Goal: Information Seeking & Learning: Learn about a topic

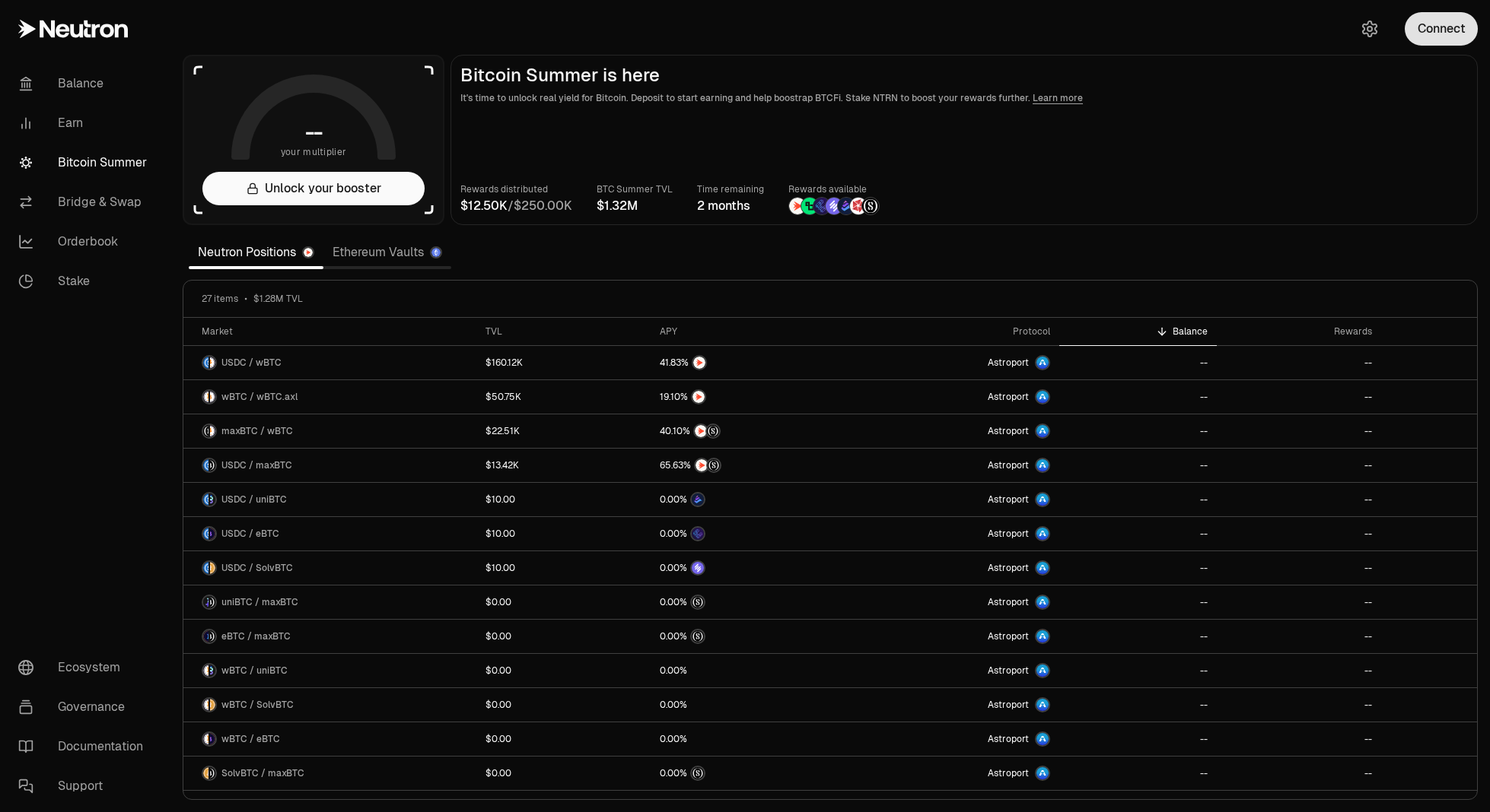
click at [1431, 36] on button "Connect" at bounding box center [1441, 29] width 73 height 33
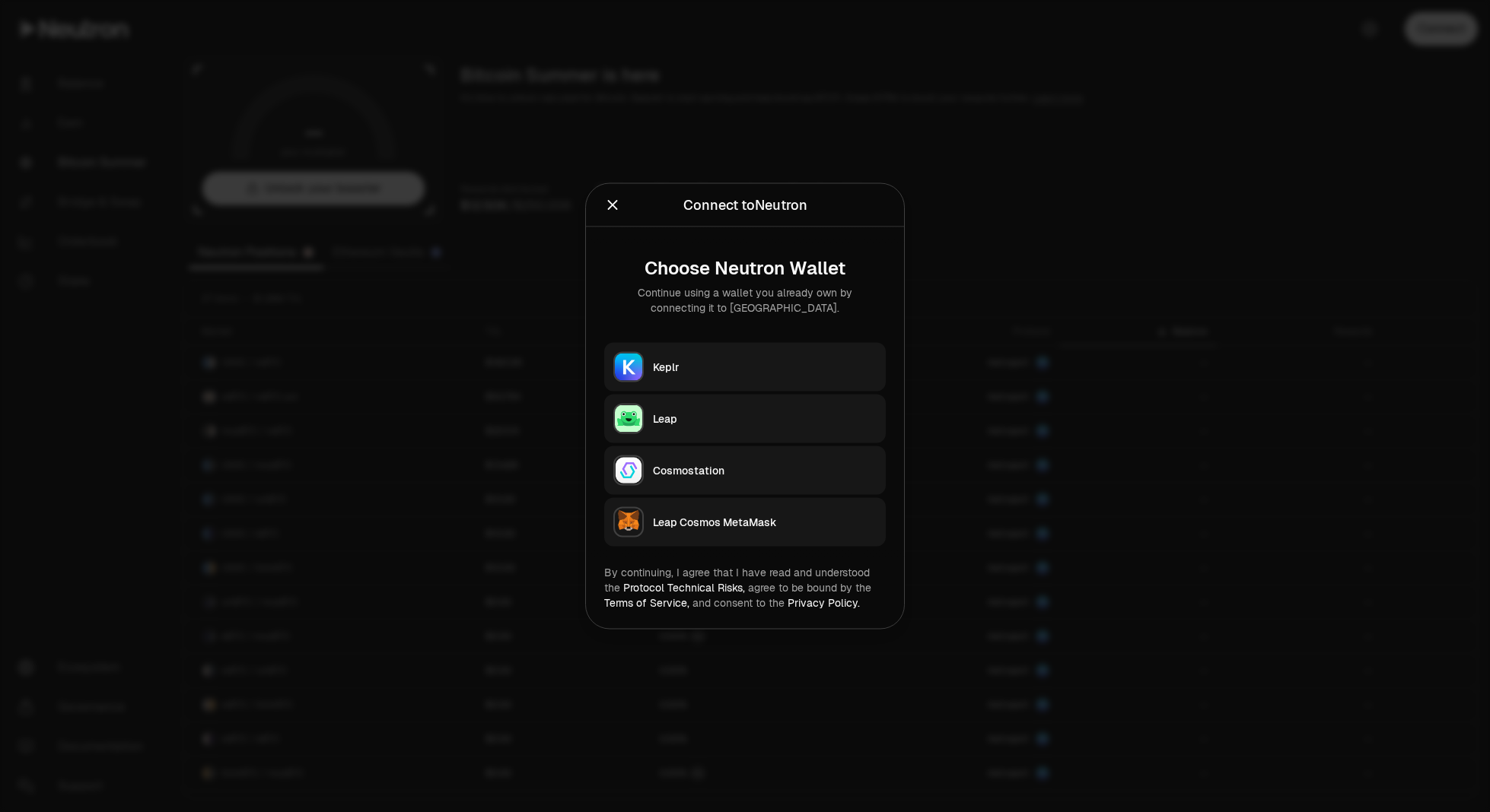
click at [757, 350] on button "Keplr" at bounding box center [745, 367] width 282 height 48
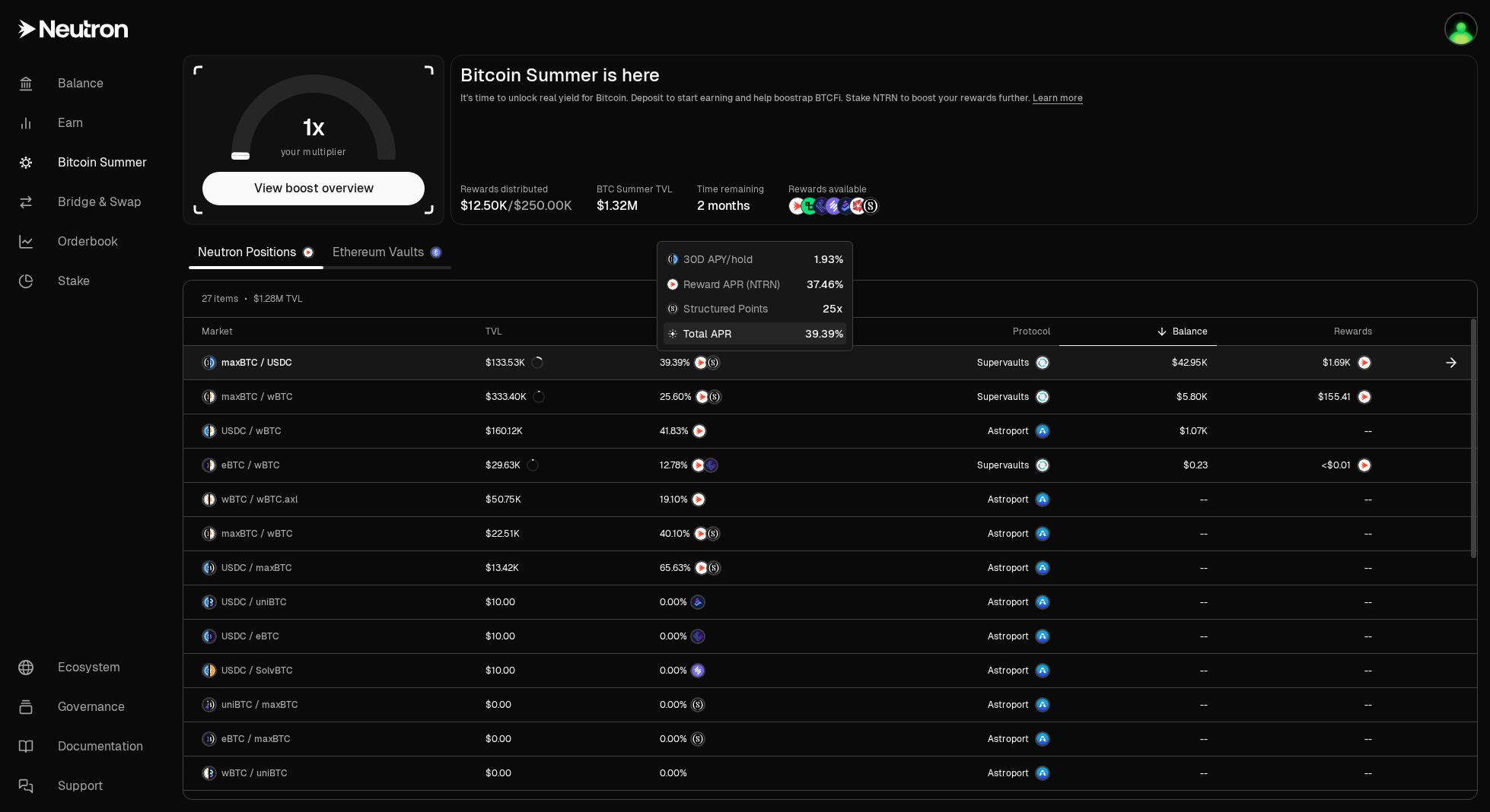
click at [798, 367] on div at bounding box center [753, 362] width 186 height 15
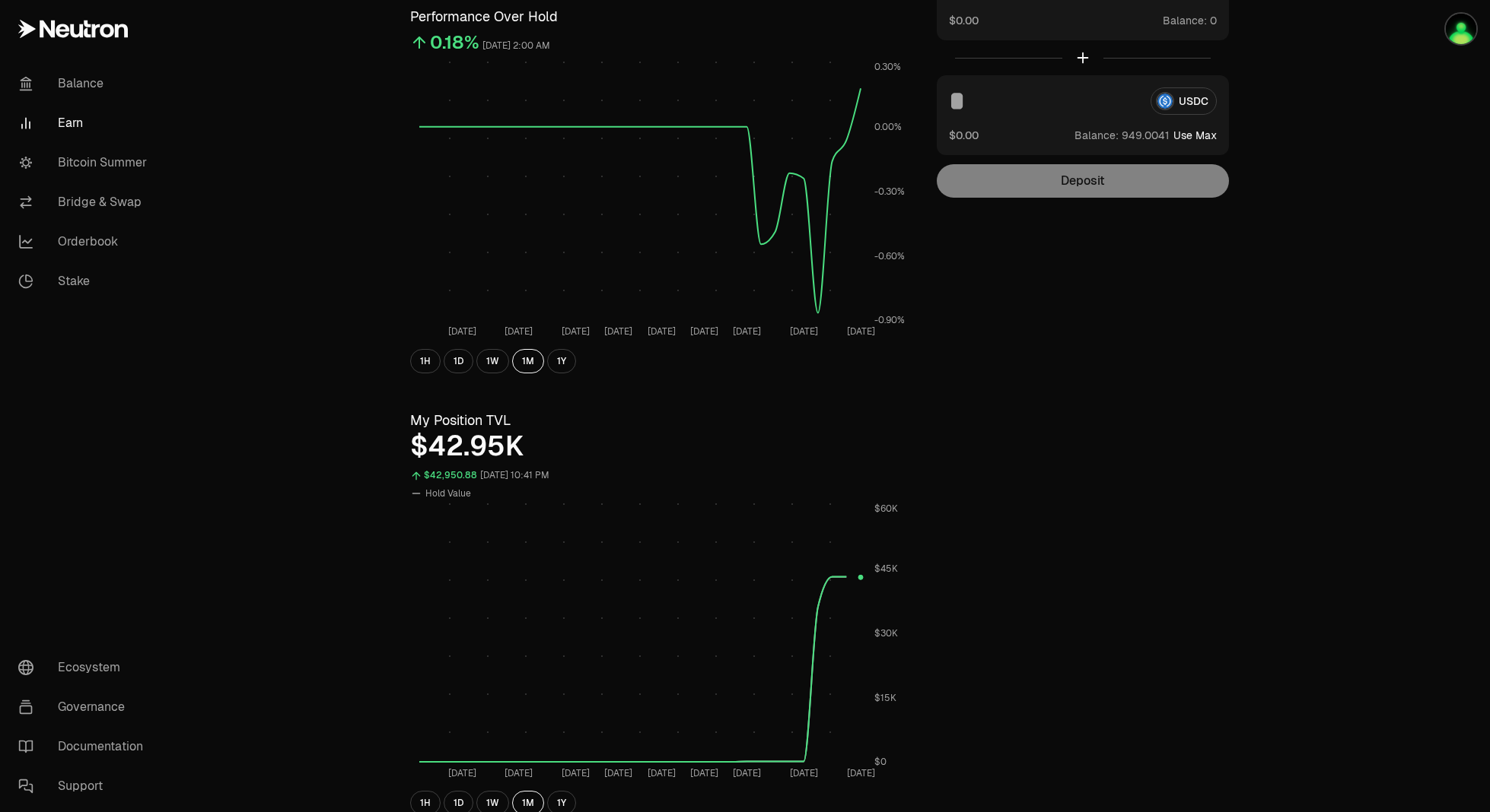
scroll to position [381, 0]
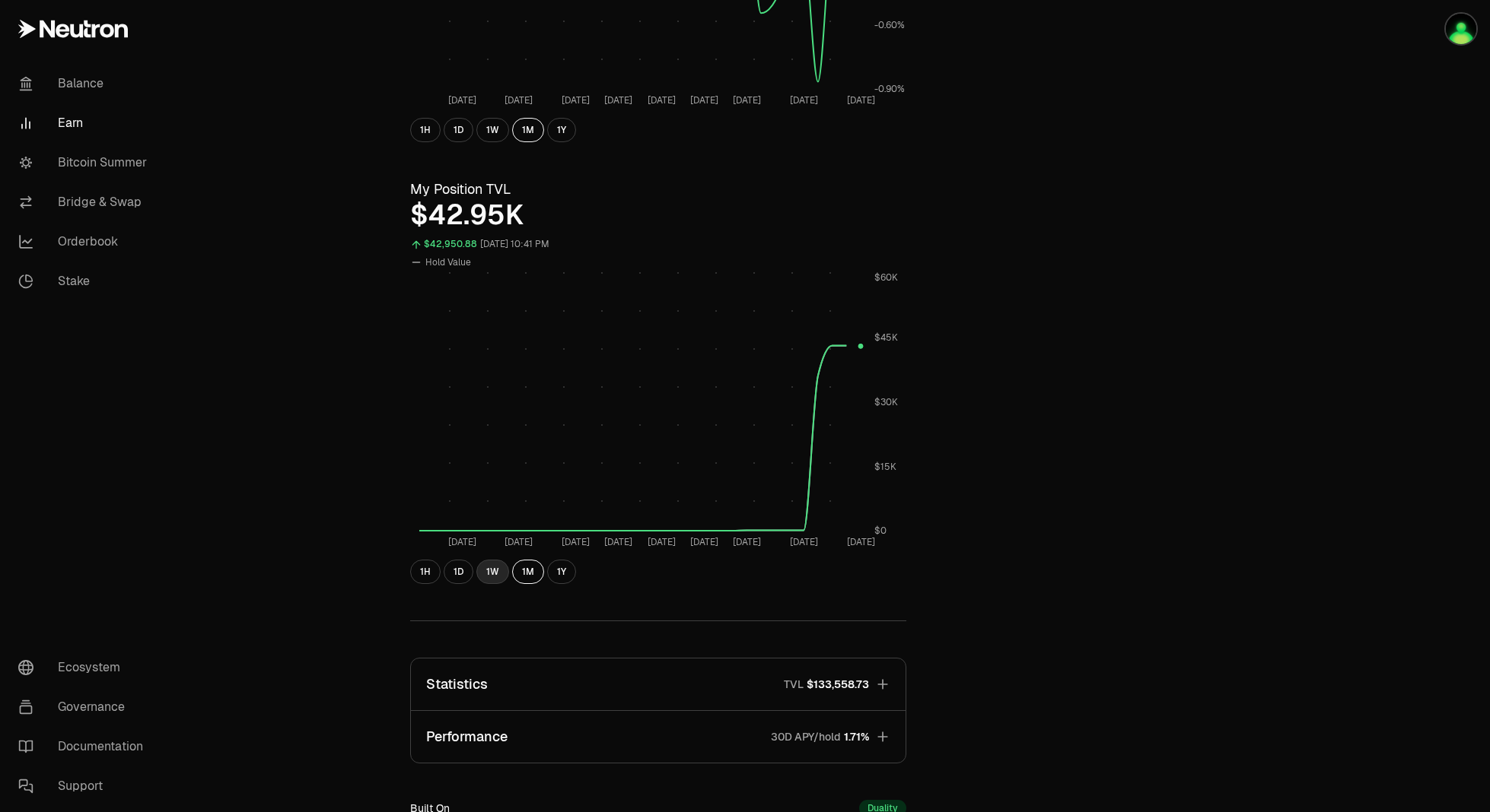
click at [484, 574] on button "1W" at bounding box center [492, 572] width 33 height 25
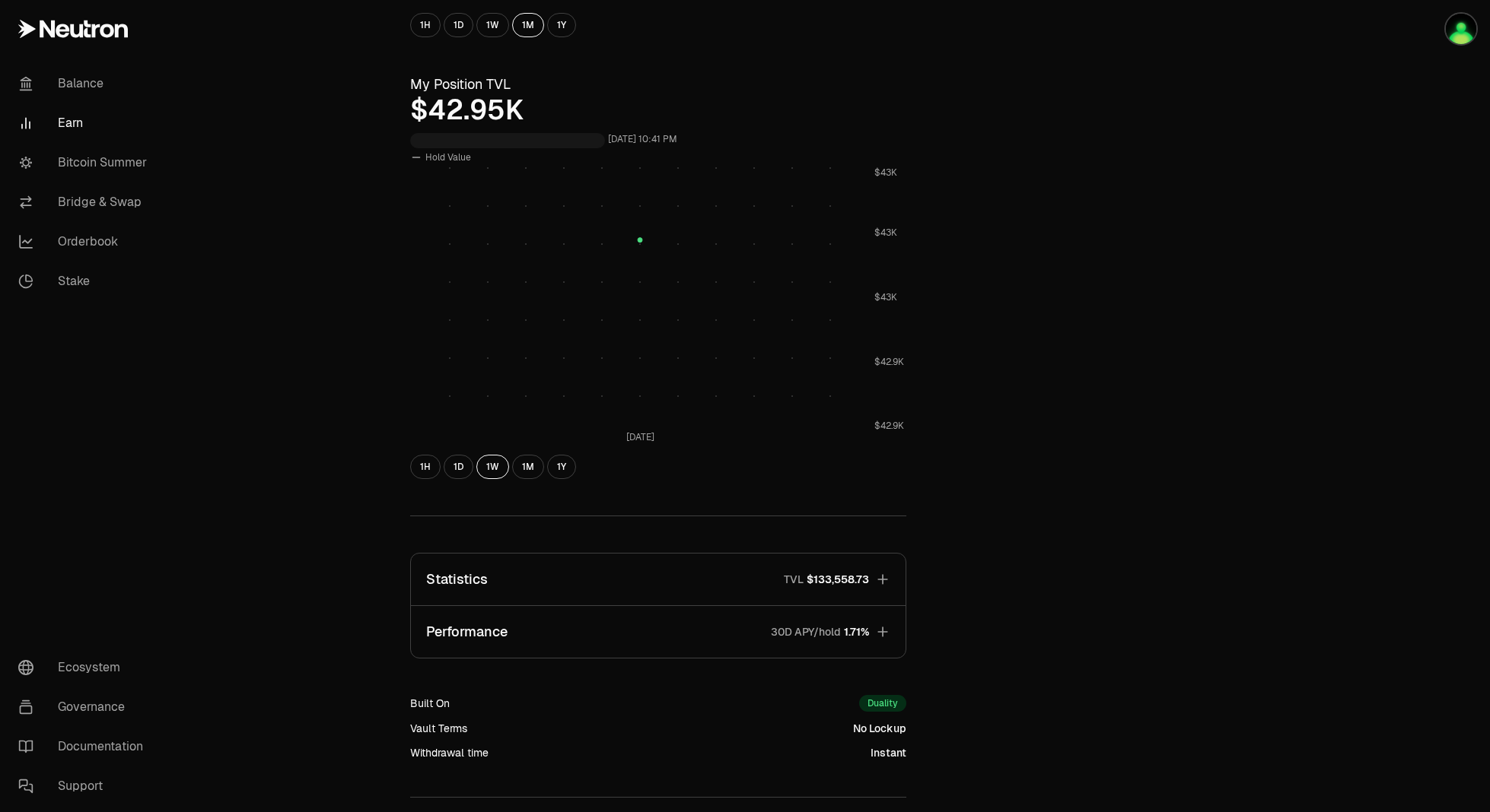
scroll to position [617, 0]
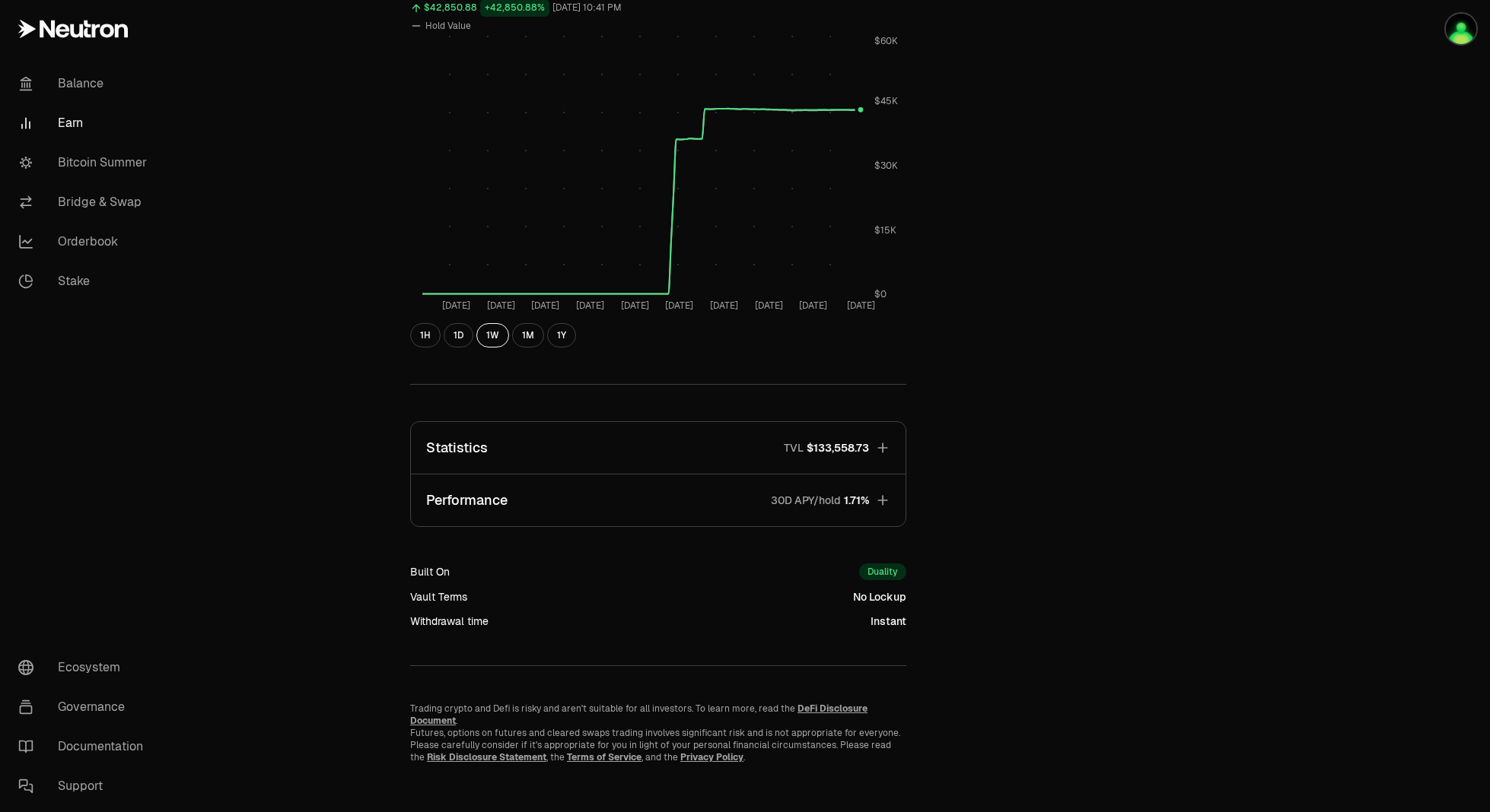
click at [651, 460] on button "Statistics TVL $133,558.73" at bounding box center [658, 447] width 494 height 52
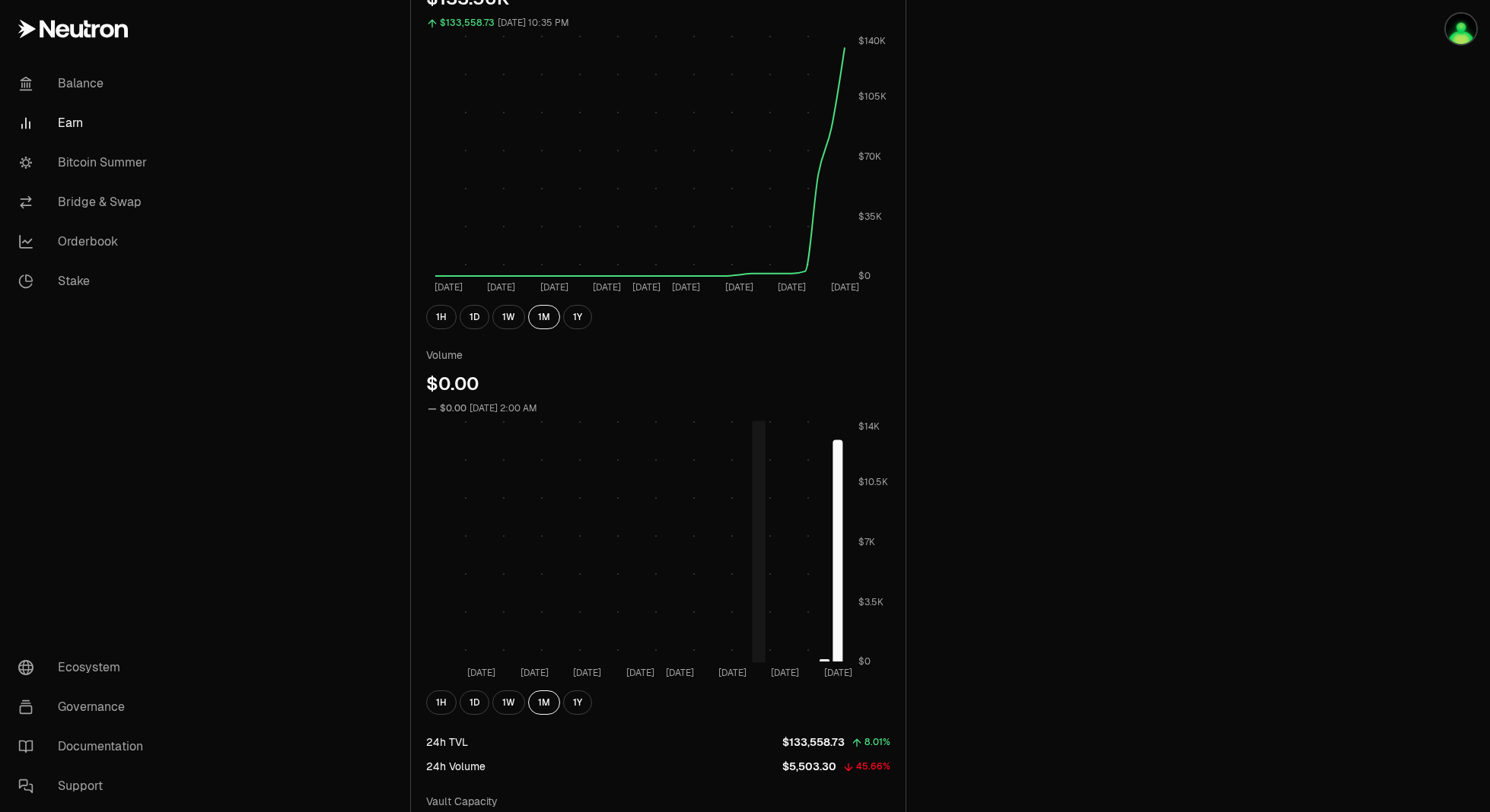
scroll to position [1377, 0]
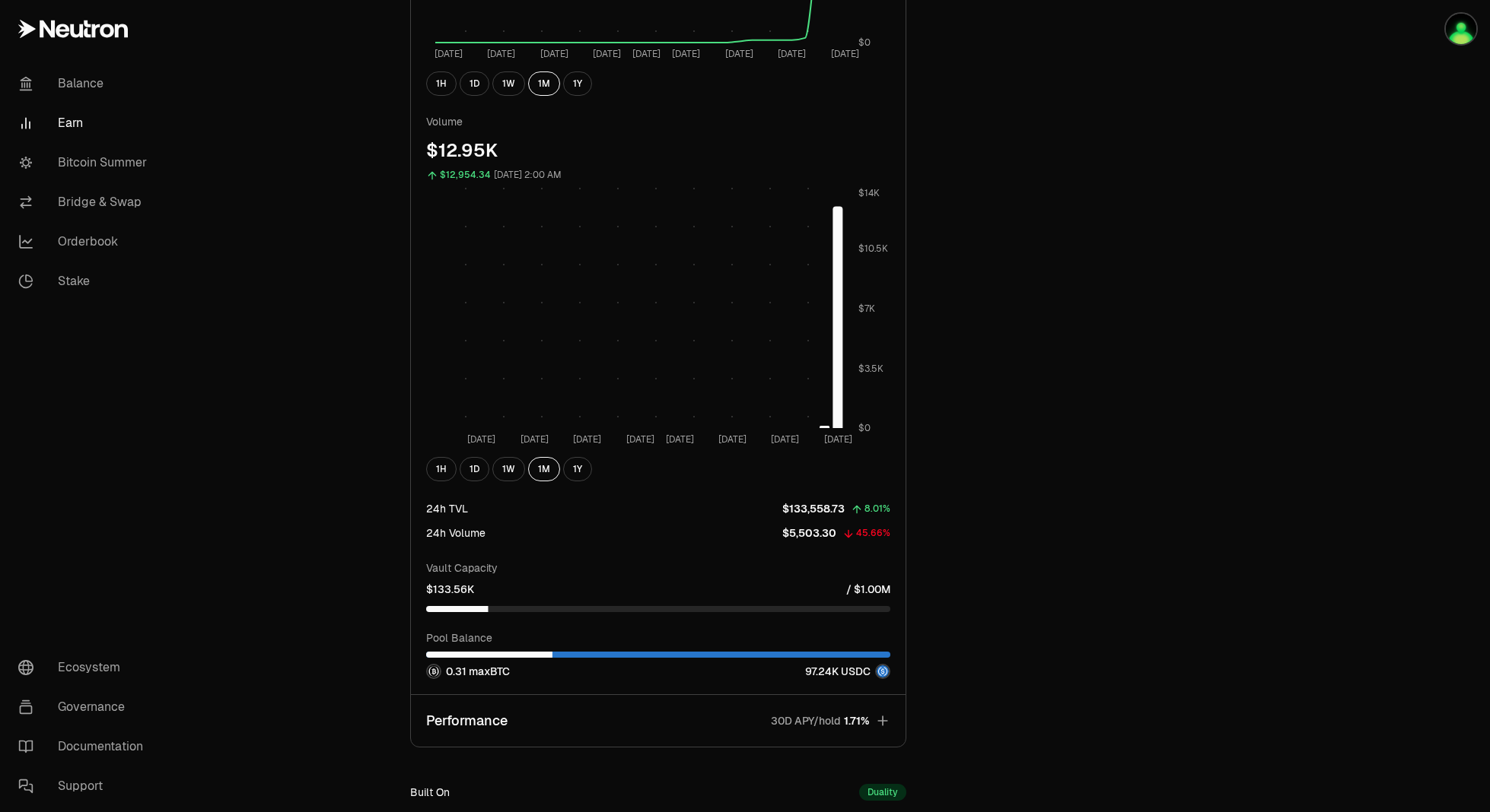
click at [518, 480] on div "1H 1D 1W 1M 1Y" at bounding box center [658, 469] width 464 height 25
click at [517, 480] on button "1W" at bounding box center [509, 469] width 33 height 25
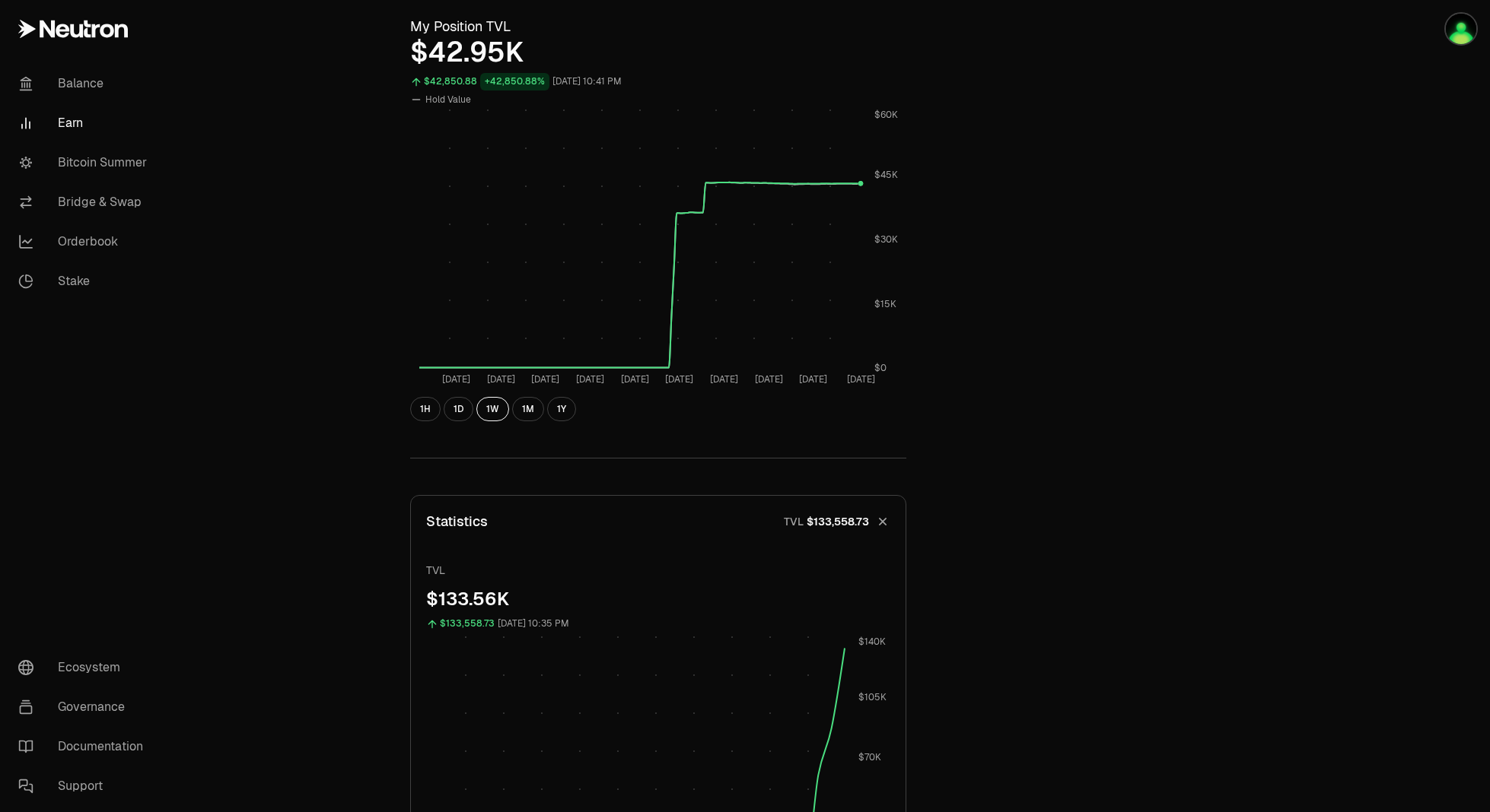
scroll to position [837, 0]
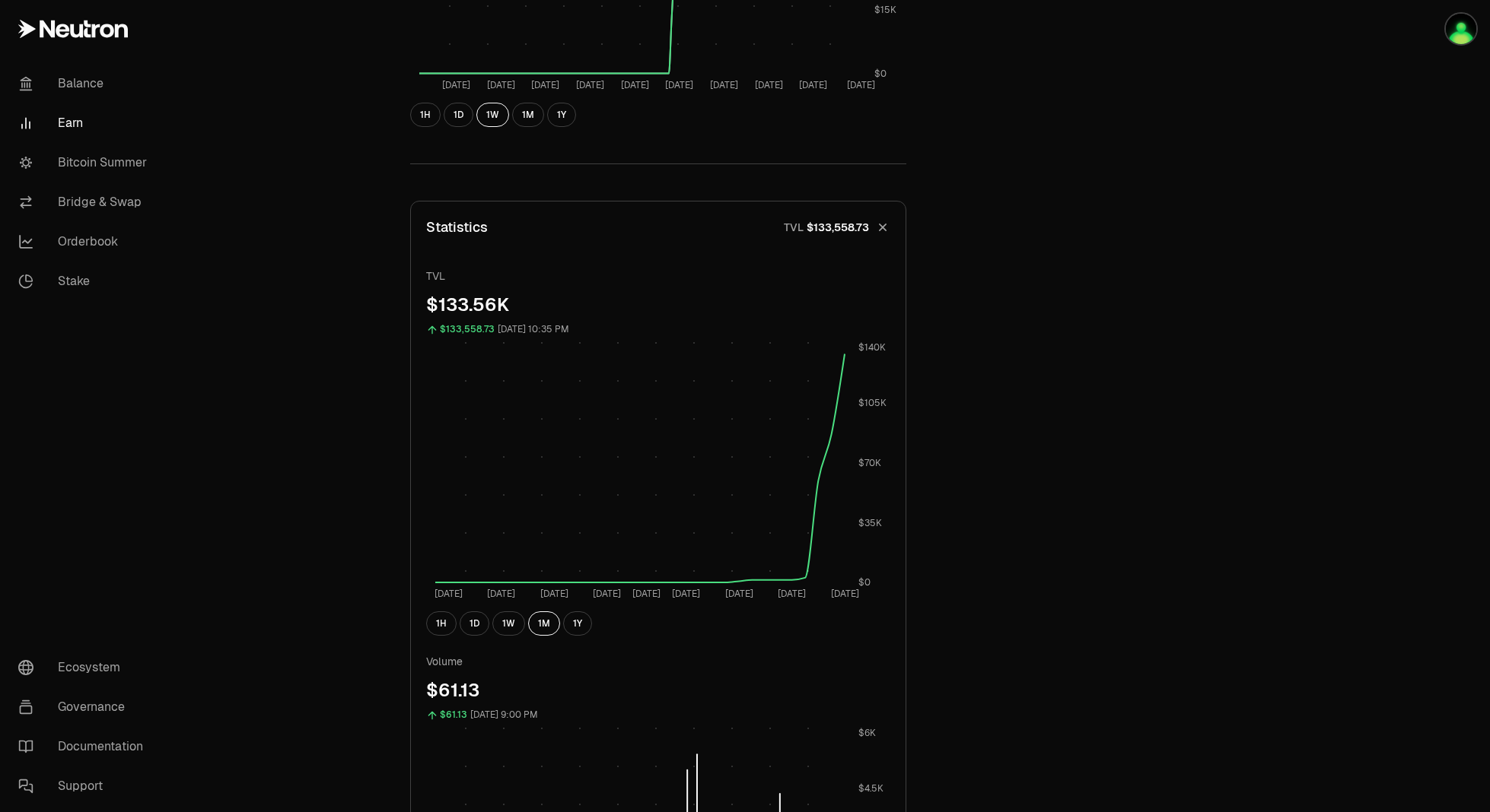
click at [870, 214] on button "Statistics TVL $133,558.73" at bounding box center [658, 227] width 494 height 52
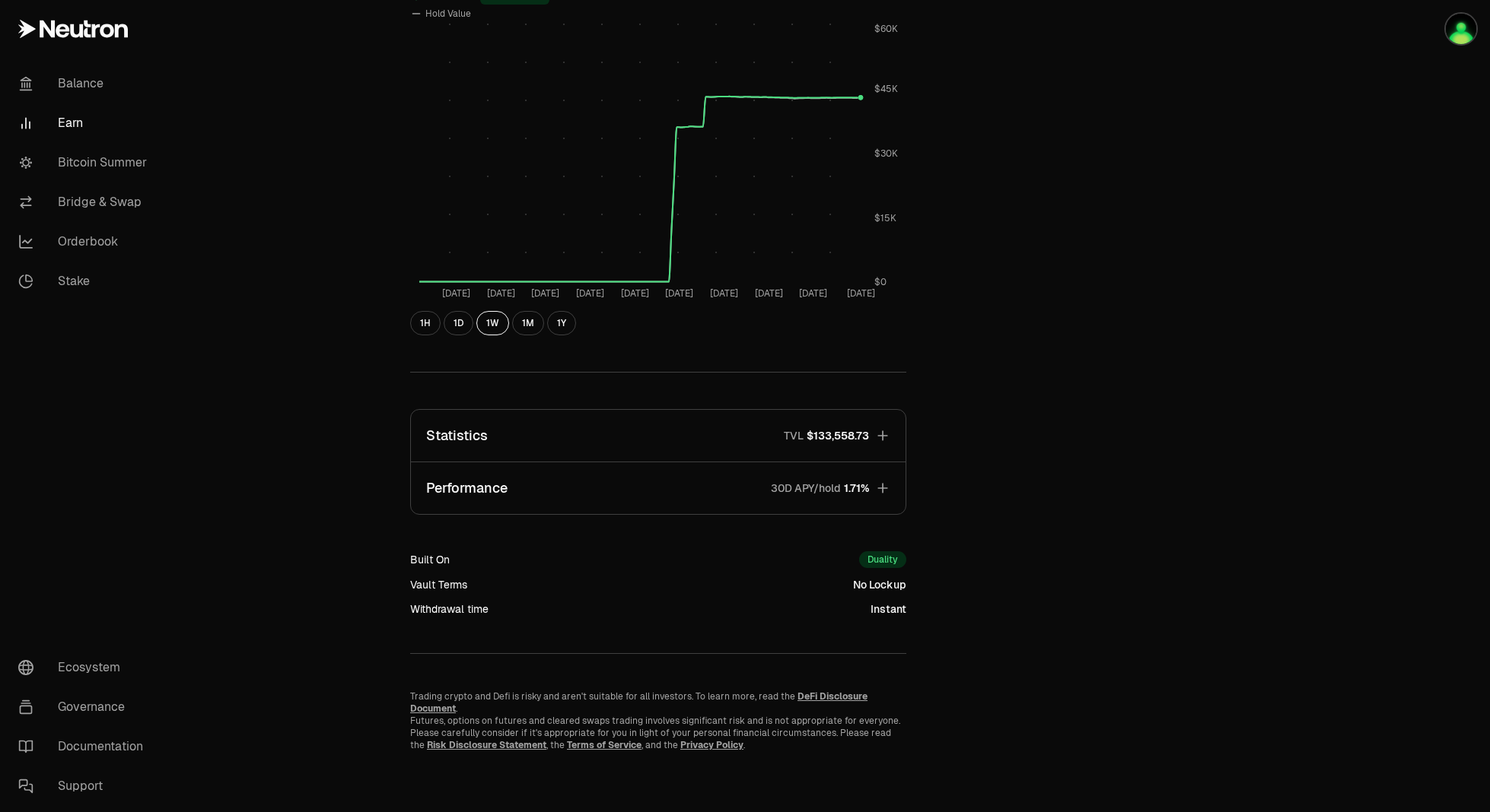
scroll to position [617, 0]
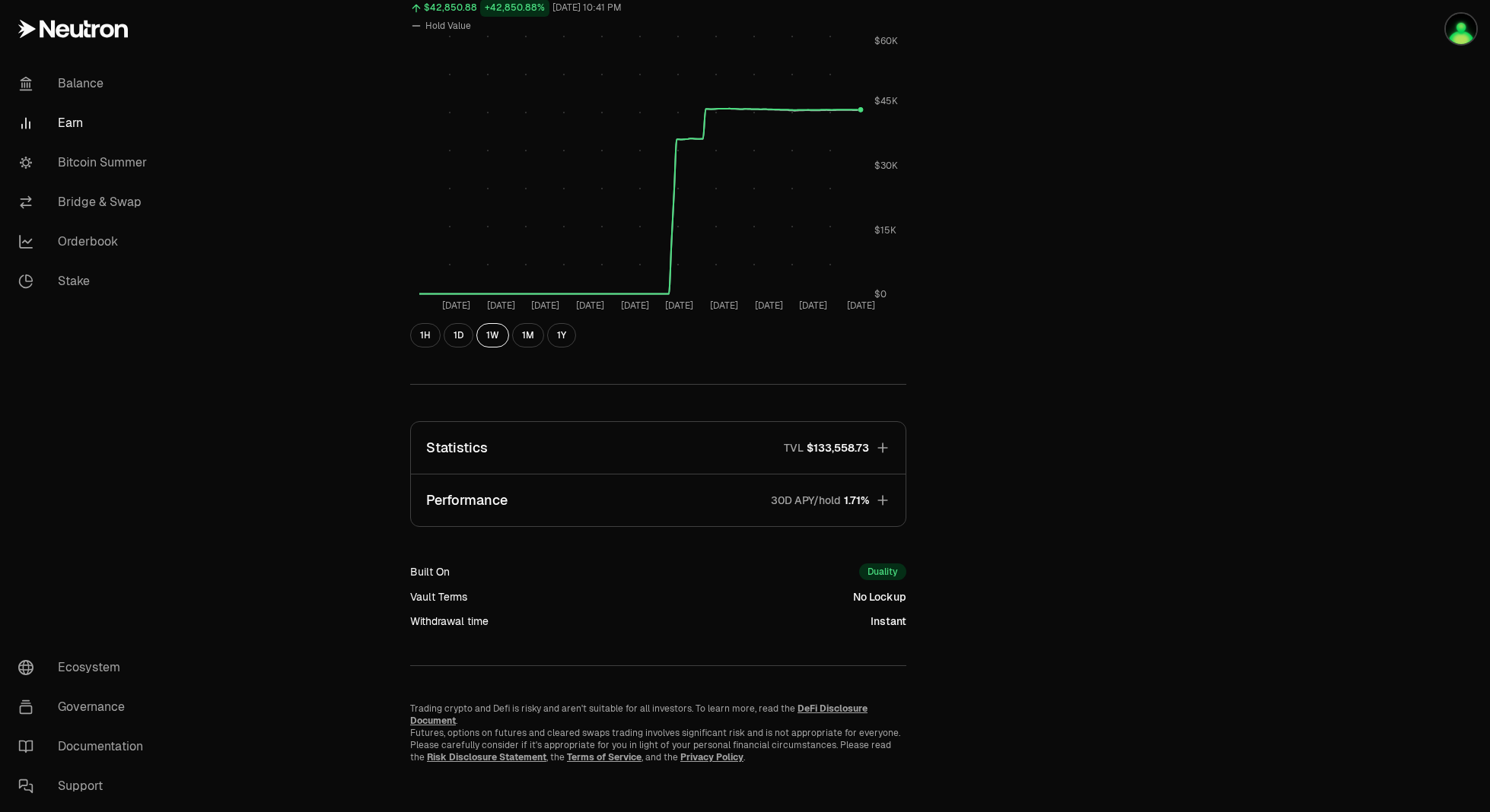
click at [604, 508] on button "Performance 30D APY/hold 1.71%" at bounding box center [658, 500] width 494 height 52
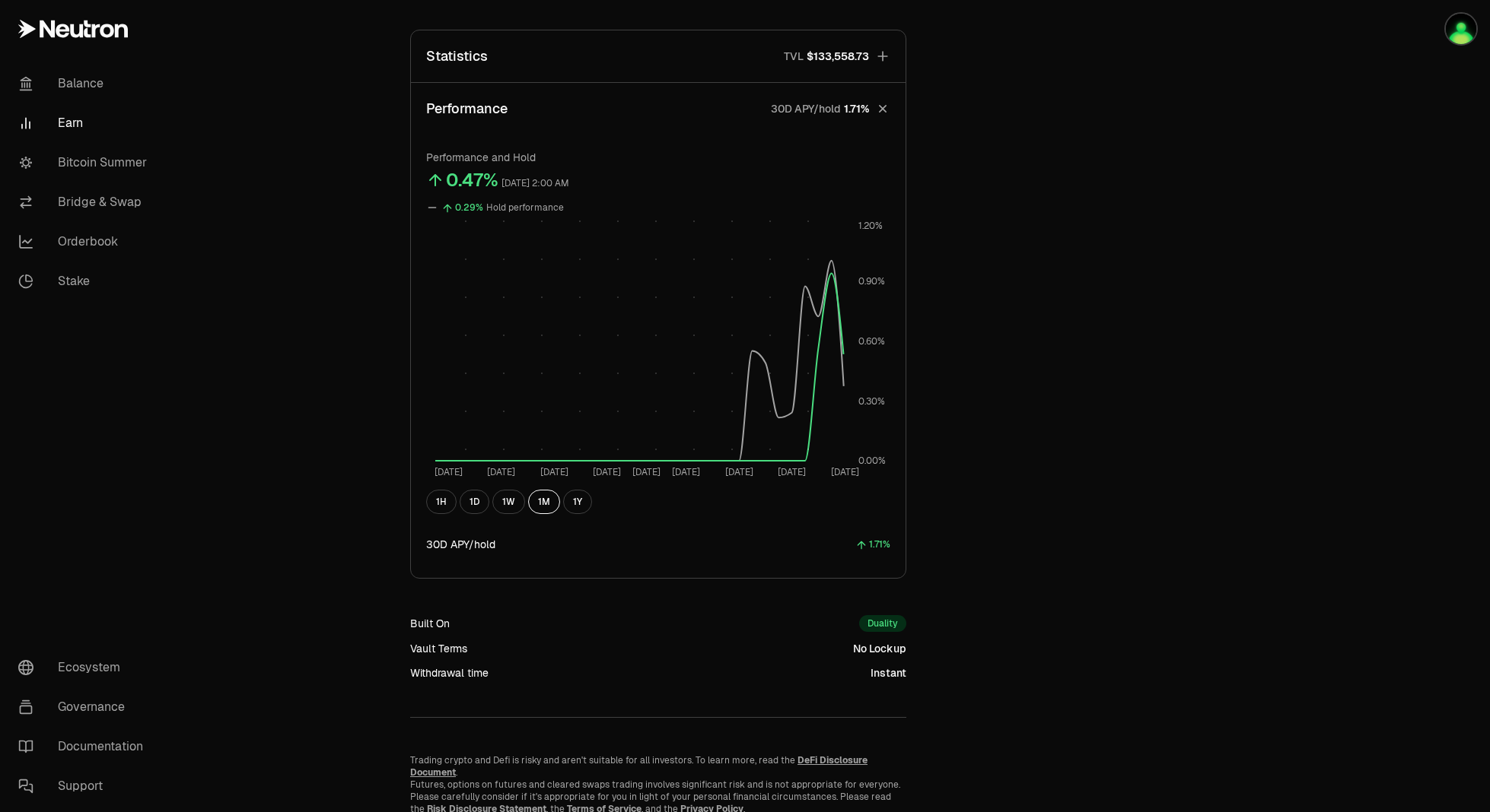
scroll to position [908, 0]
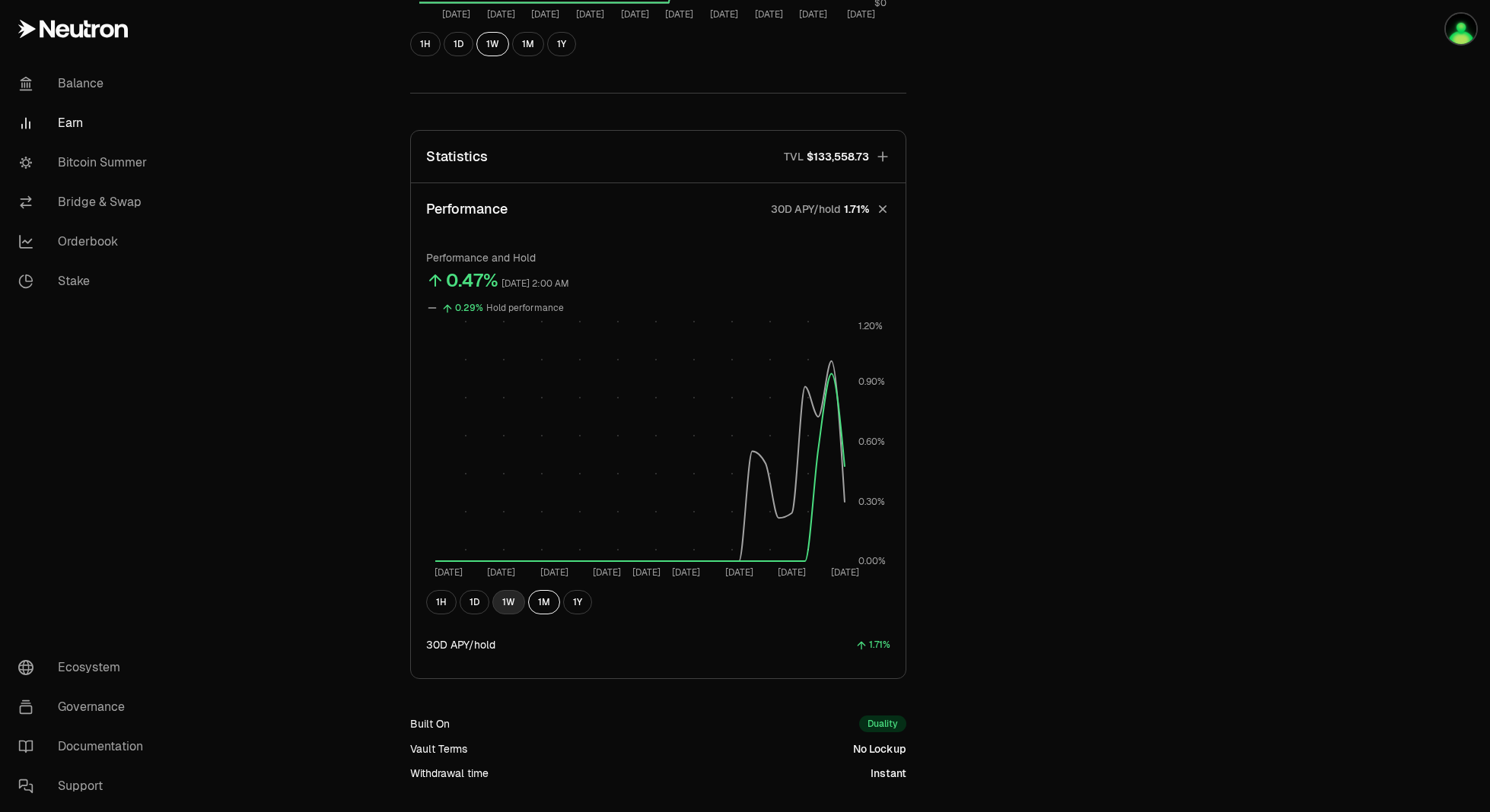
click at [511, 598] on button "1W" at bounding box center [509, 602] width 33 height 25
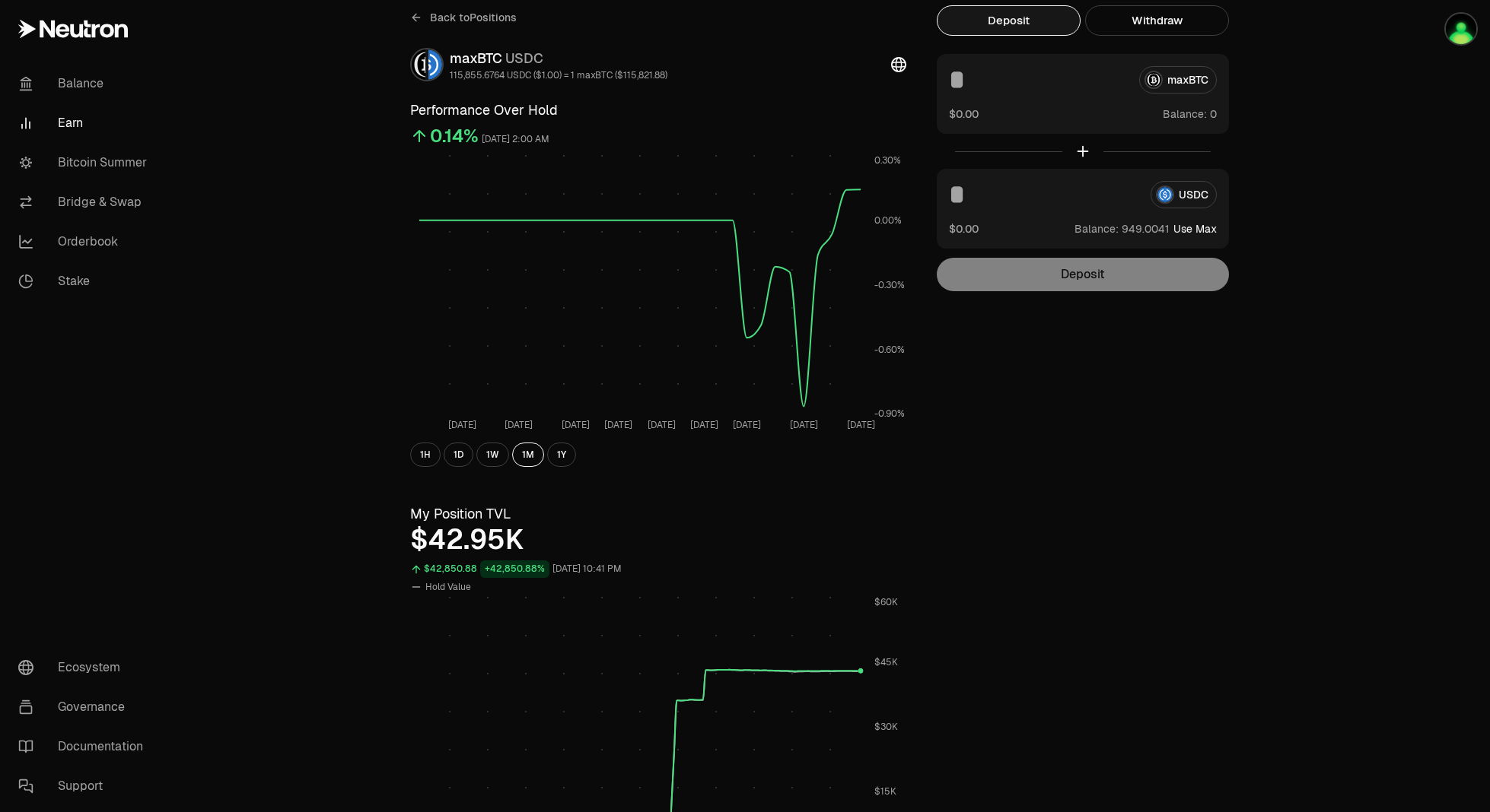
scroll to position [0, 0]
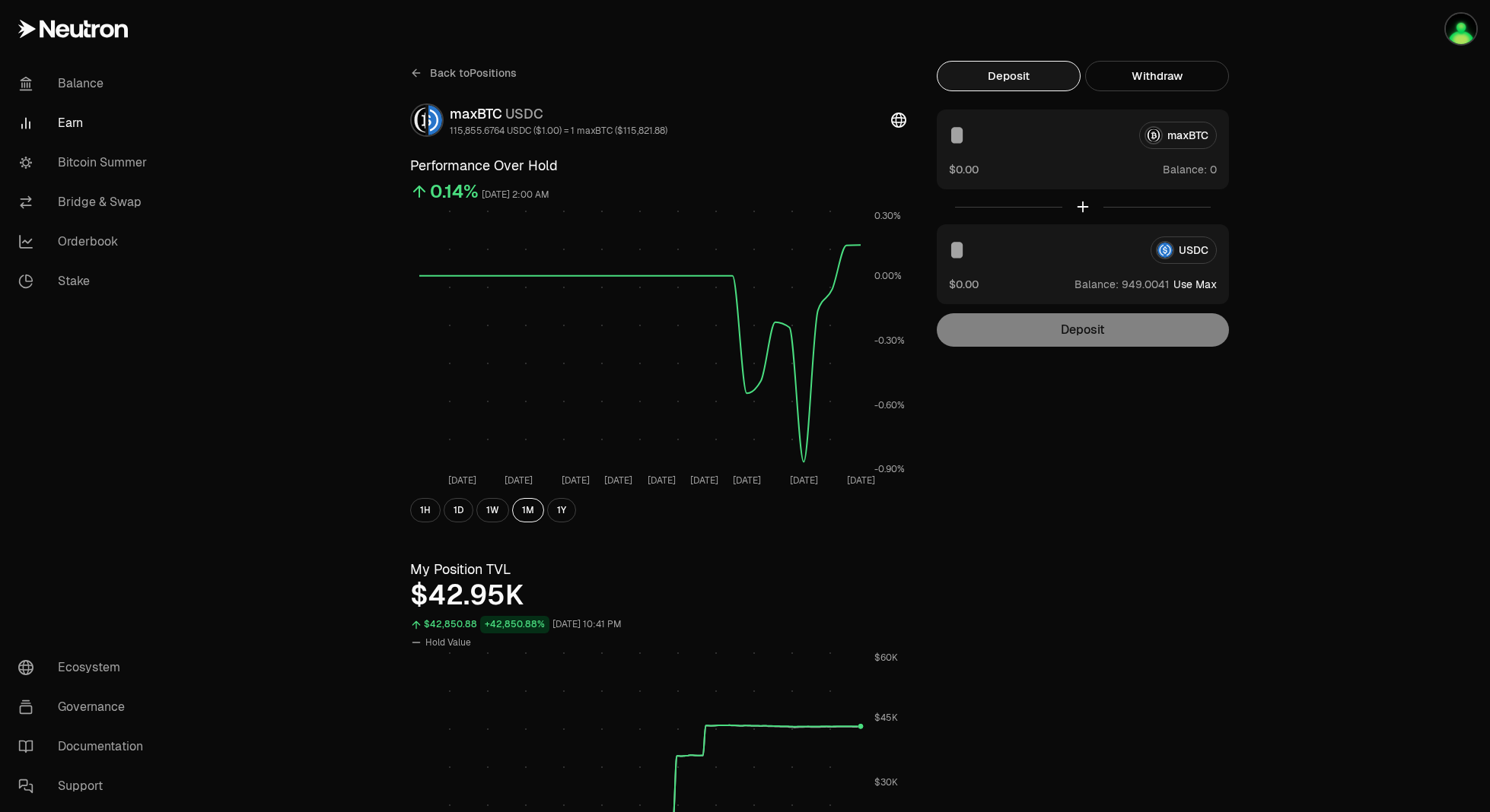
click at [439, 79] on span "Back to Positions" at bounding box center [473, 72] width 86 height 15
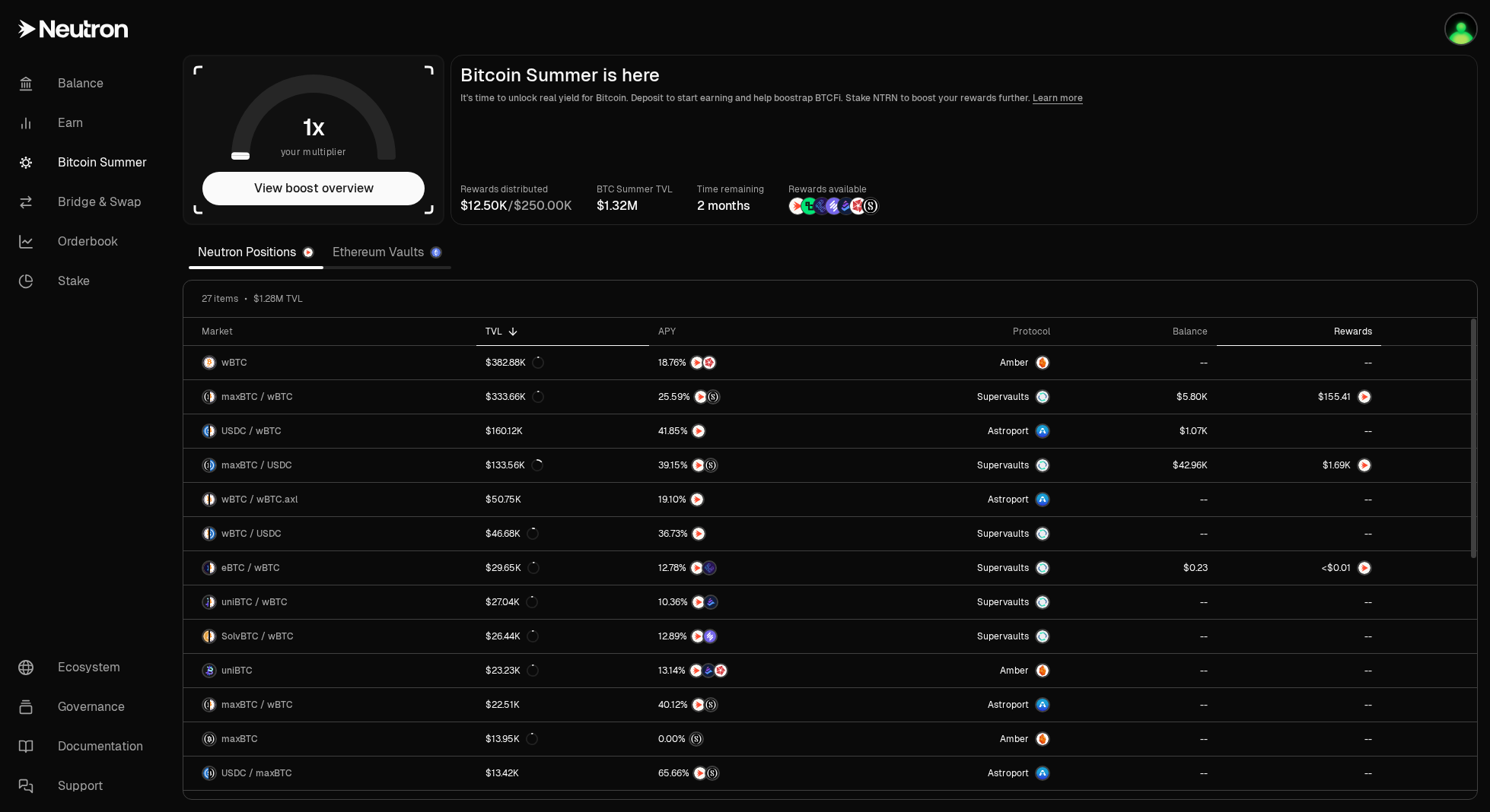
click at [1339, 321] on th "Rewards" at bounding box center [1299, 331] width 164 height 28
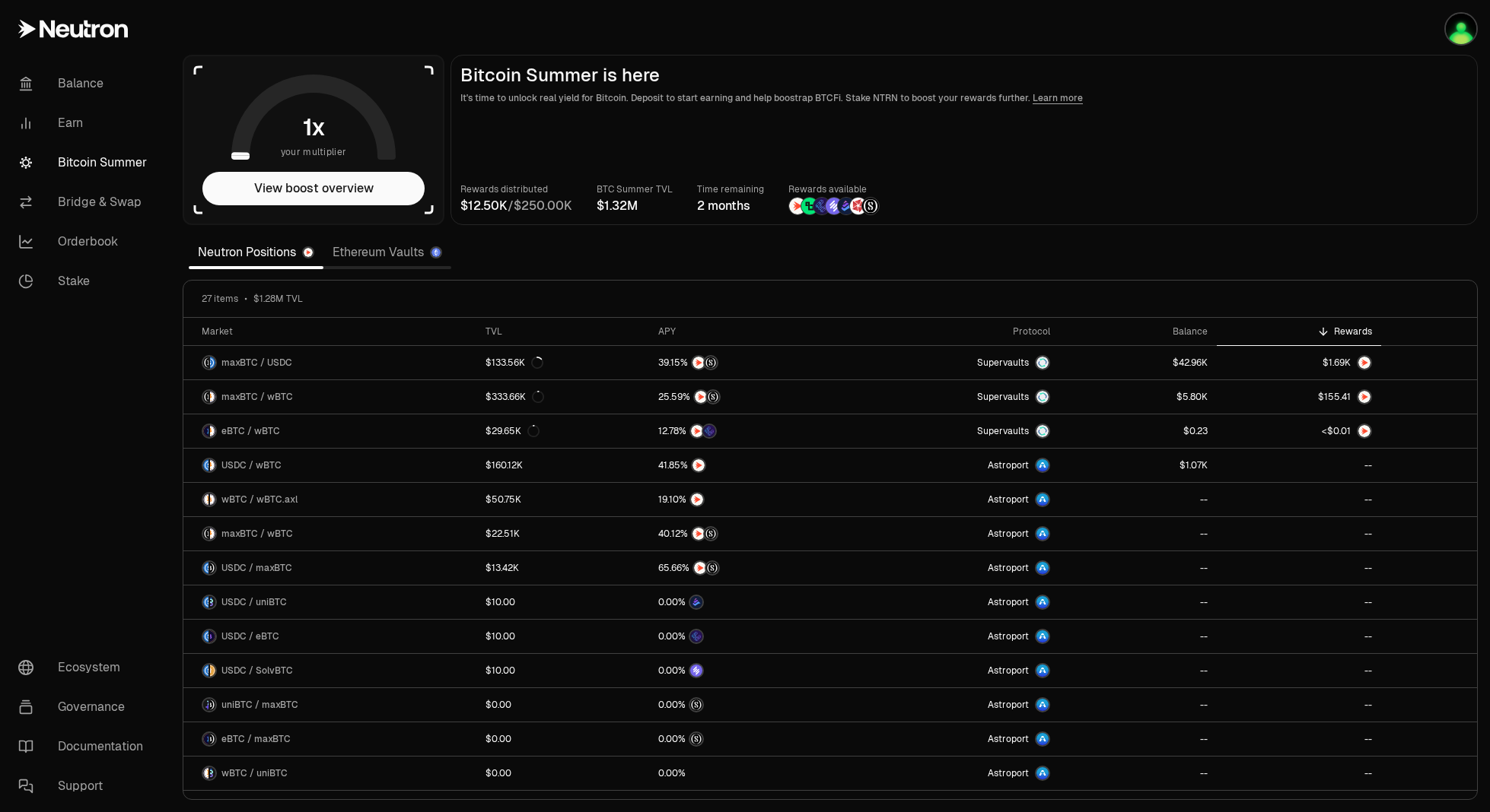
click at [1391, 252] on section "your multiplier View boost overview Bitcoin Summer is here It's time to unlock …" at bounding box center [830, 406] width 1319 height 812
click at [401, 241] on link "Ethereum Vaults" at bounding box center [387, 252] width 128 height 30
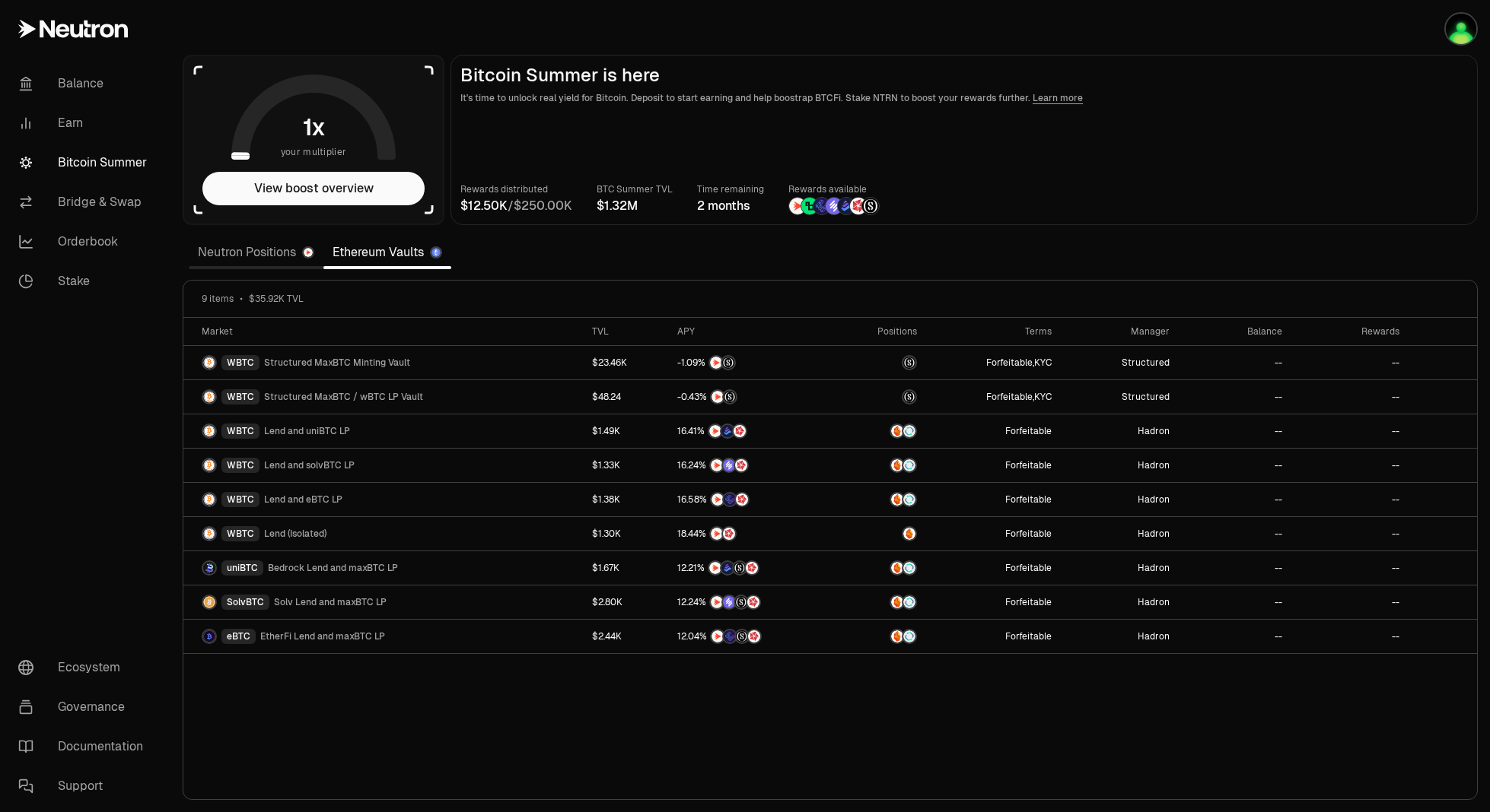
click at [972, 723] on div "Market TVL APY Positions Terms Manager Balance Rewards WBTC Structured MaxBTC M…" at bounding box center [830, 559] width 1293 height 482
